Goal: Transaction & Acquisition: Obtain resource

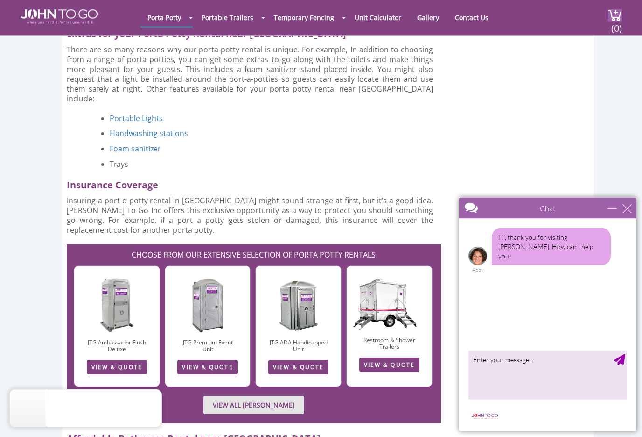
scroll to position [1965, 0]
click at [631, 207] on div "close" at bounding box center [627, 208] width 9 height 9
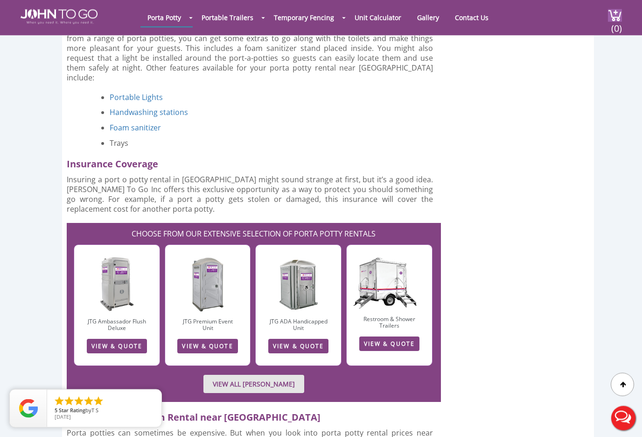
scroll to position [1988, 0]
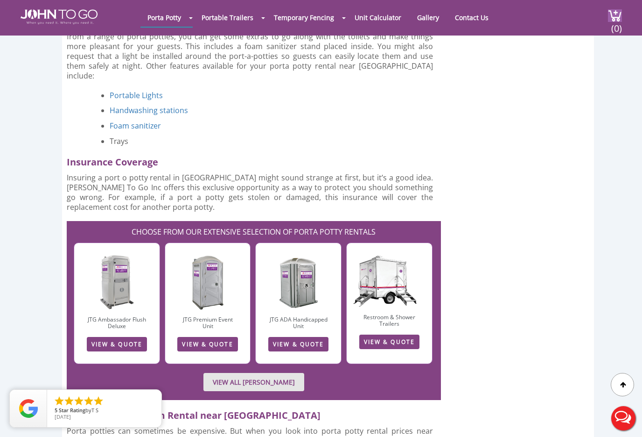
click at [383, 334] on link "VIEW & QUOTE" at bounding box center [390, 341] width 60 height 14
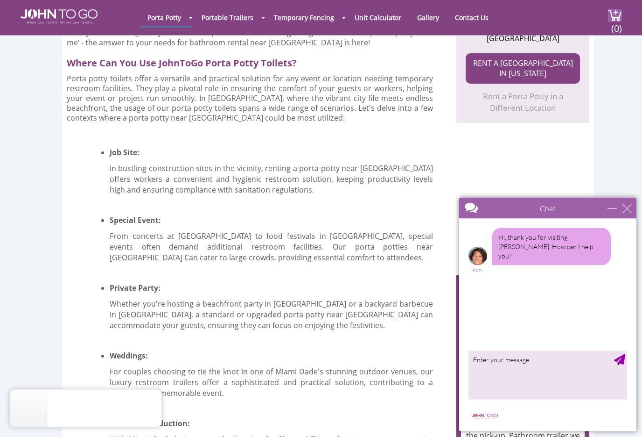
scroll to position [677, 0]
click at [634, 203] on div "Chat" at bounding box center [547, 208] width 177 height 21
click at [631, 209] on div "close" at bounding box center [627, 208] width 9 height 9
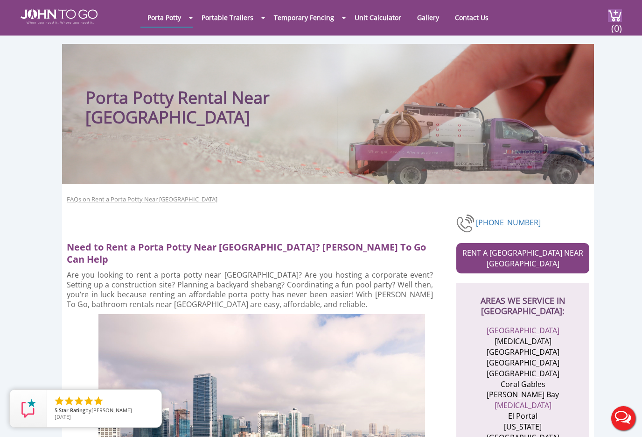
scroll to position [0, 0]
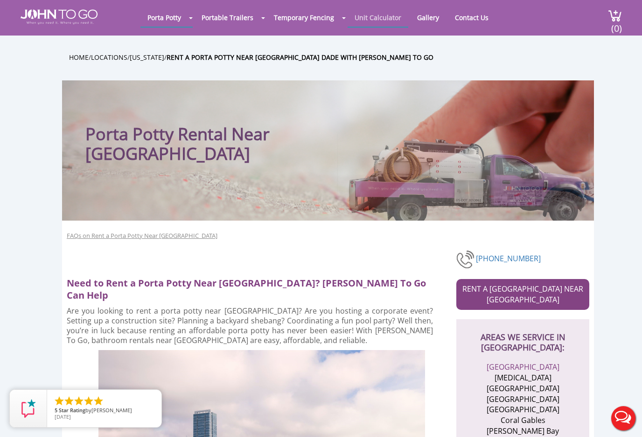
click at [381, 27] on link "Unit Calculator" at bounding box center [378, 17] width 61 height 18
click at [374, 13] on link "Unit Calculator" at bounding box center [378, 17] width 61 height 18
click at [381, 17] on link "Unit Calculator" at bounding box center [378, 17] width 61 height 18
click at [379, 15] on link "Unit Calculator" at bounding box center [378, 17] width 61 height 18
click at [429, 19] on link "Gallery" at bounding box center [428, 17] width 36 height 18
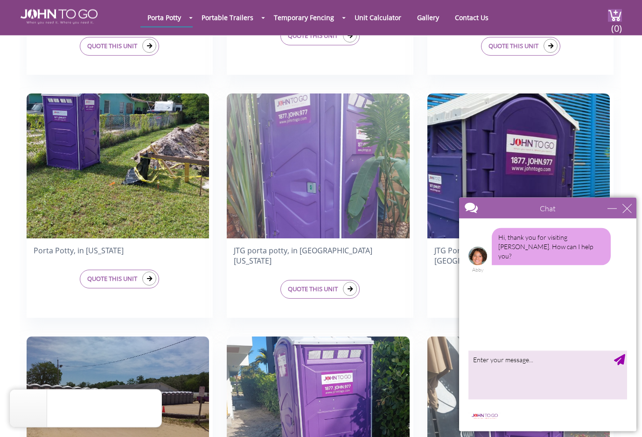
scroll to position [691, 1]
click at [635, 205] on div "Chat" at bounding box center [547, 208] width 177 height 21
click at [627, 210] on div "close" at bounding box center [627, 208] width 9 height 9
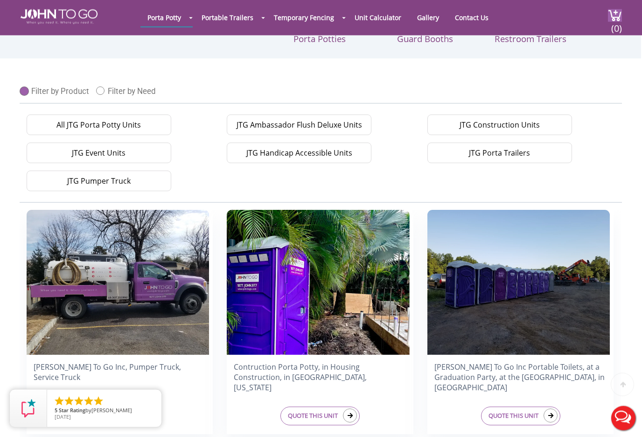
scroll to position [0, 1]
